Goal: Task Accomplishment & Management: Manage account settings

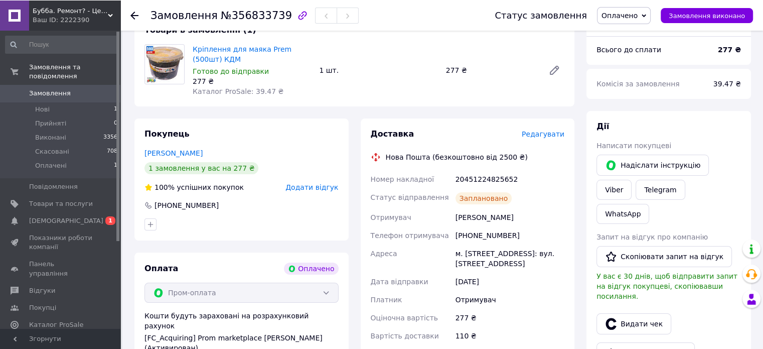
scroll to position [103, 0]
click at [58, 216] on span "[DEMOGRAPHIC_DATA]" at bounding box center [66, 220] width 74 height 9
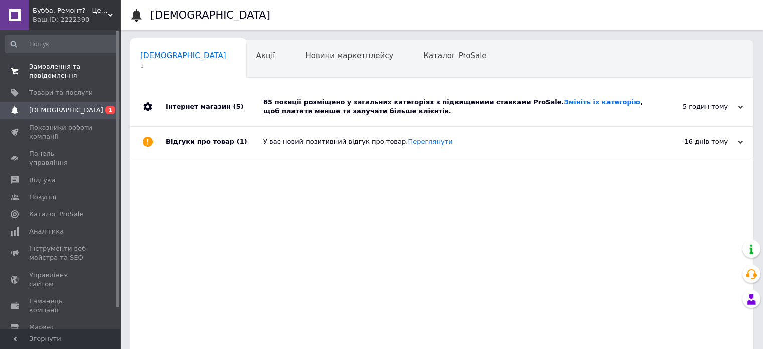
click at [58, 71] on span "Замовлення та повідомлення" at bounding box center [61, 71] width 64 height 18
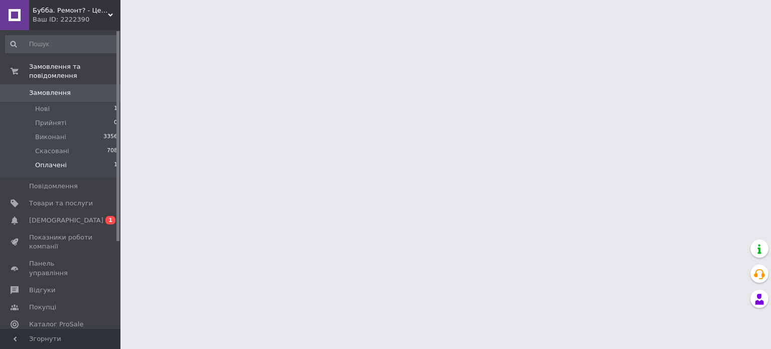
click at [51, 161] on span "Оплачені" at bounding box center [51, 165] width 32 height 9
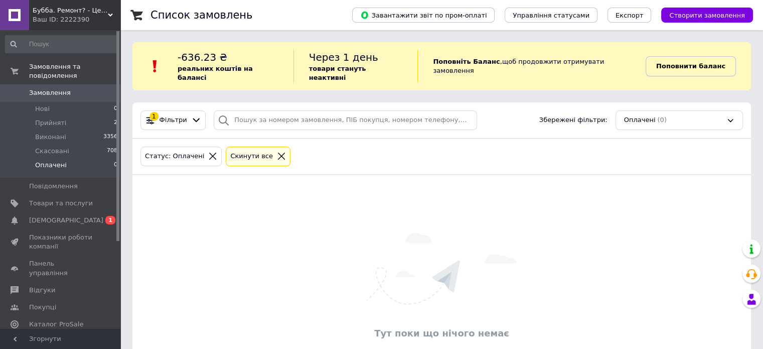
click at [674, 67] on link "Поповнити баланс" at bounding box center [691, 66] width 90 height 20
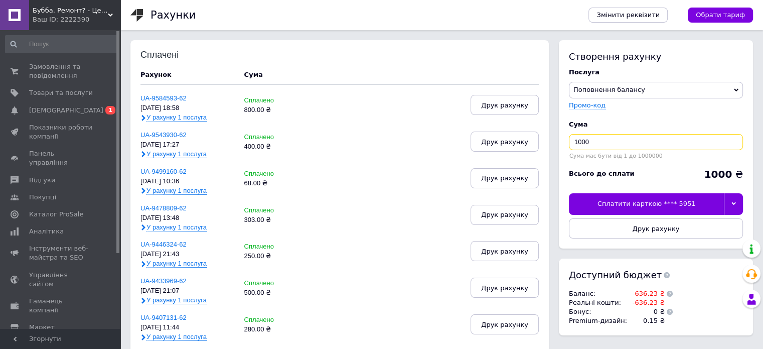
click at [630, 146] on input "1000" at bounding box center [656, 142] width 174 height 16
type input "1"
type input "800"
click at [732, 207] on div at bounding box center [733, 203] width 19 height 21
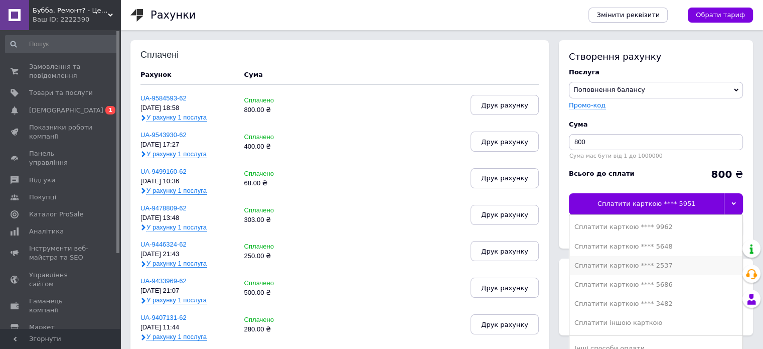
click at [671, 268] on div "Сплатити карткою **** 2537" at bounding box center [656, 265] width 163 height 9
